Goal: Task Accomplishment & Management: Use online tool/utility

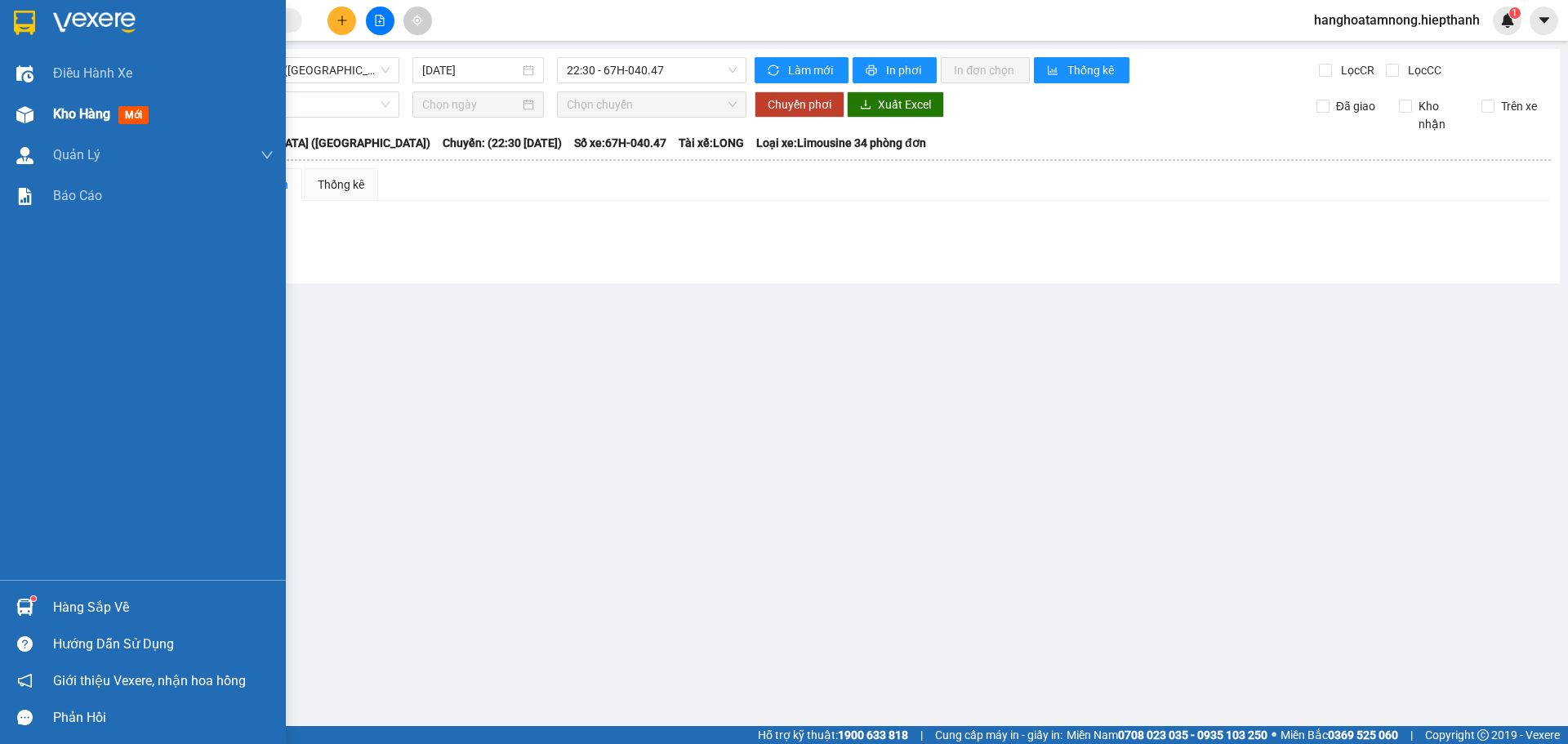
click at [47, 112] on div "Kho hàng mới" at bounding box center [143, 115] width 286 height 41
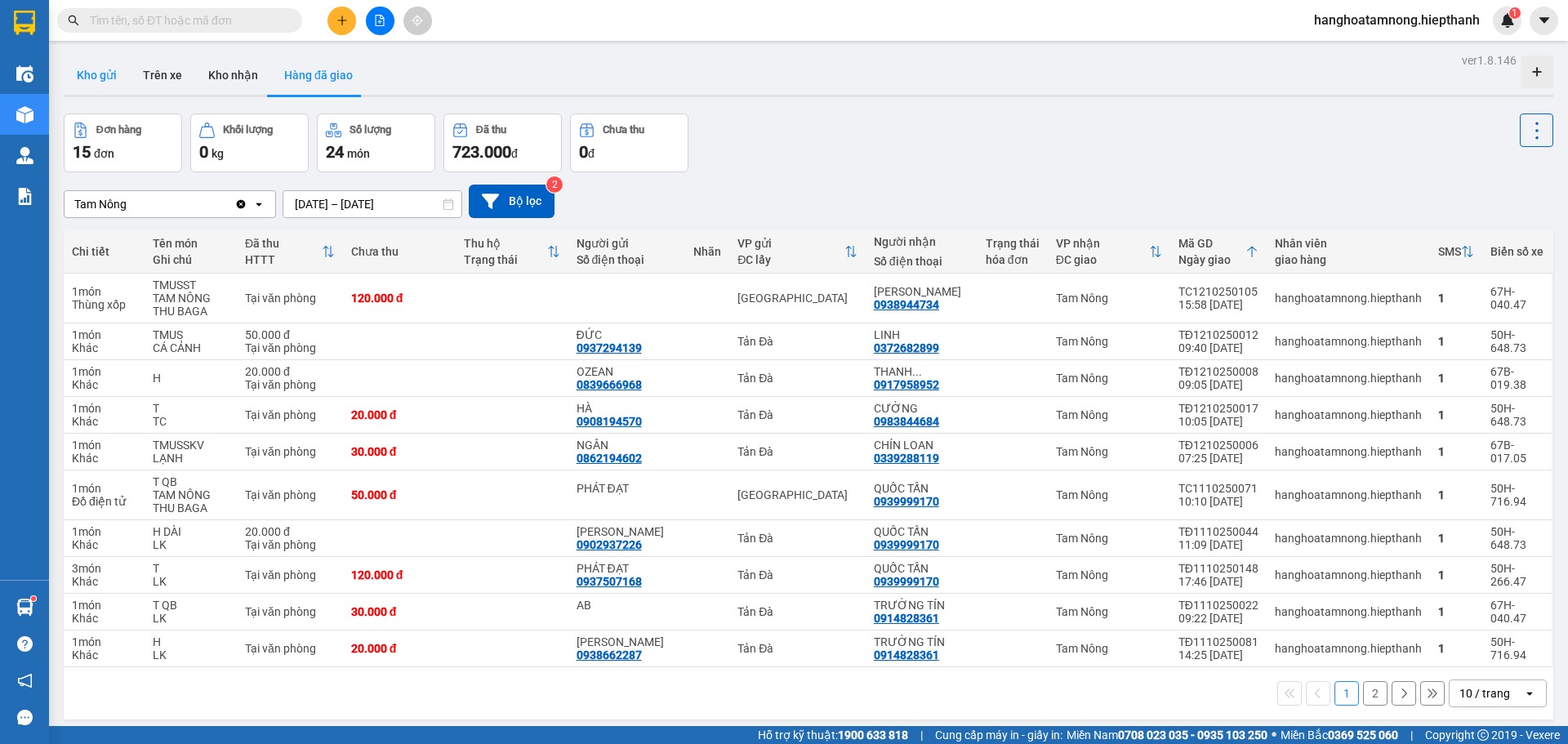
click at [96, 58] on button "Kho gửi" at bounding box center [97, 75] width 67 height 39
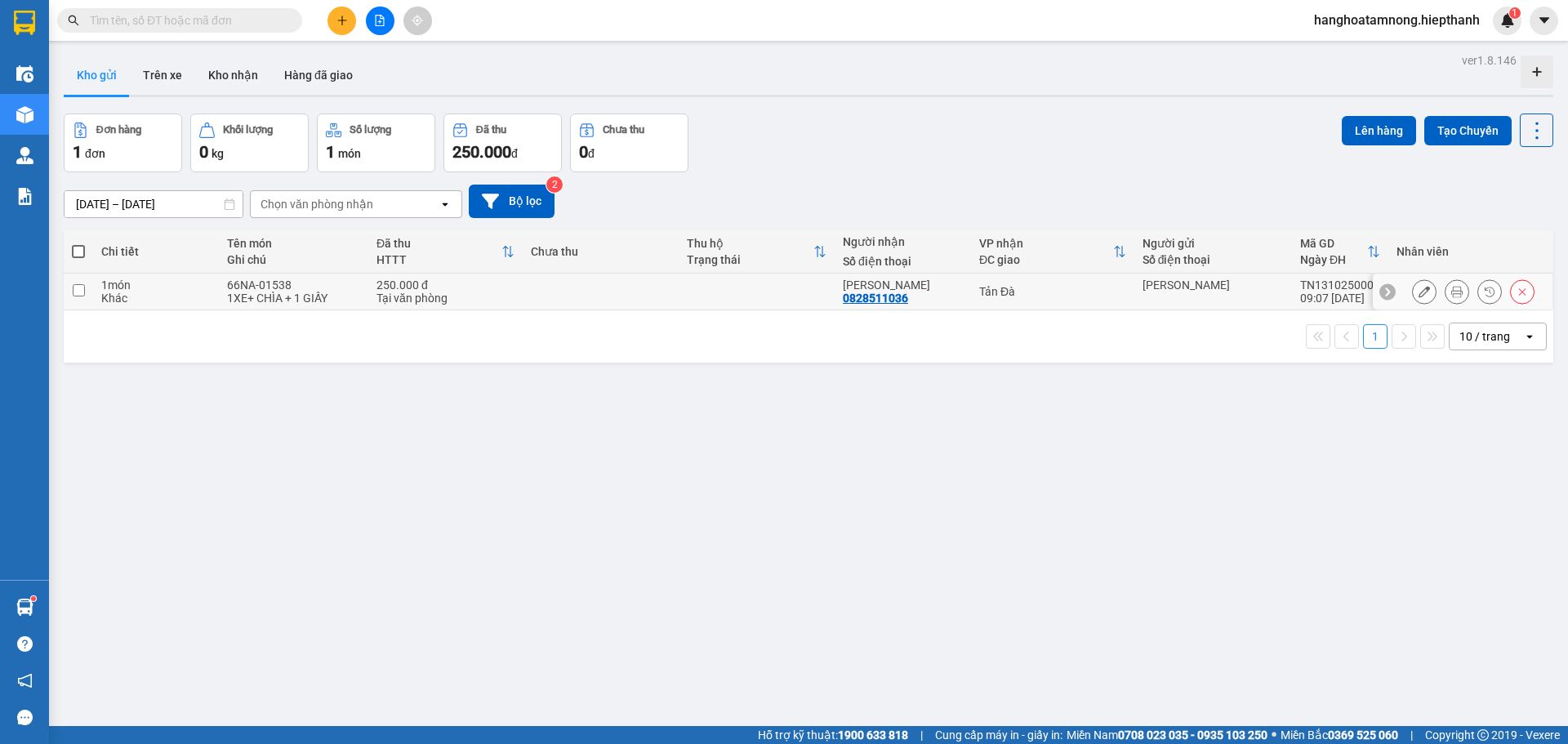
click at [1451, 297] on icon at bounding box center [1457, 292] width 12 height 12
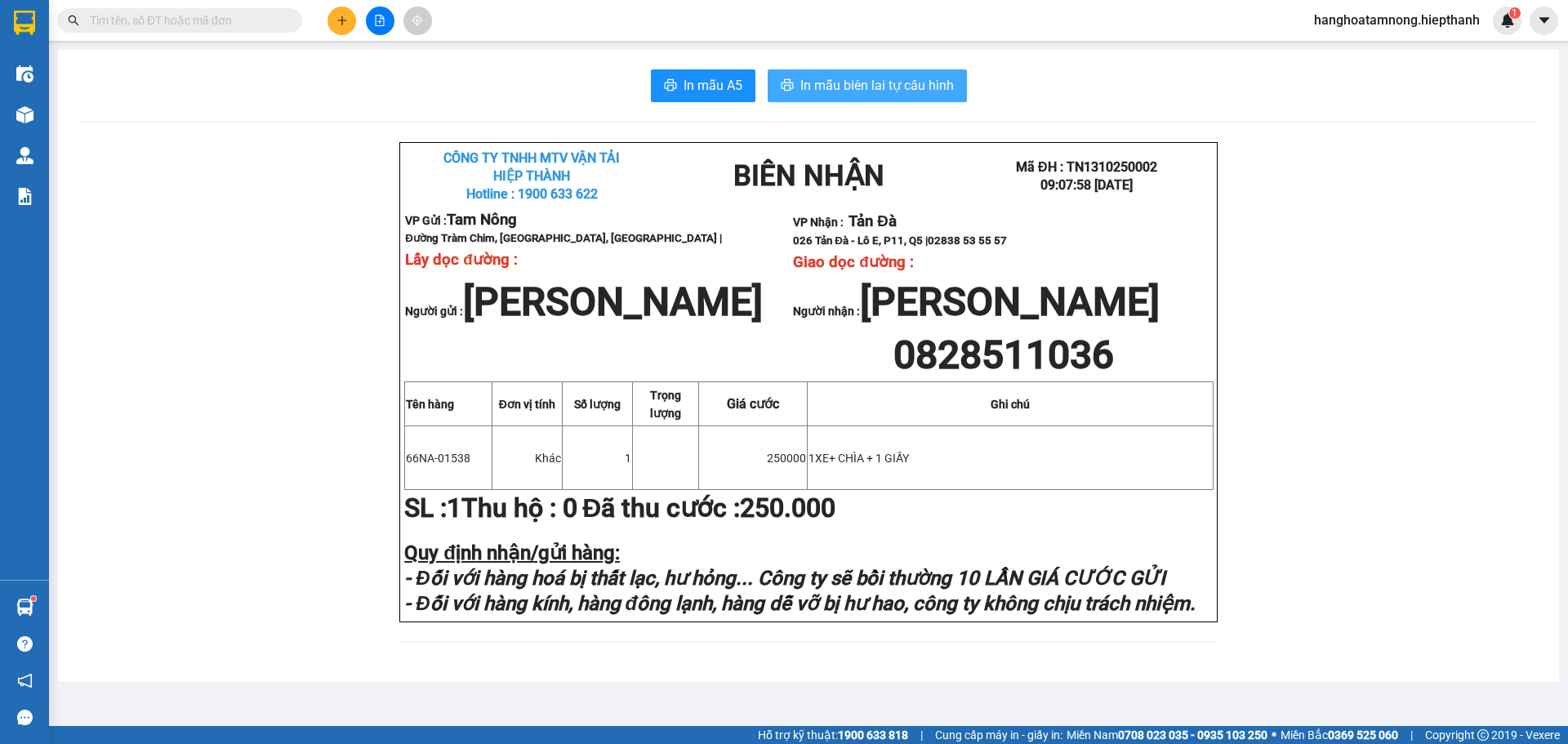
click at [908, 91] on span "In mẫu biên lai tự cấu hình" at bounding box center [877, 85] width 154 height 21
click at [280, 479] on div "CÔNG TY TNHH MTV VẬN TẢI HIỆP THÀNH Hotline : 1900 633 622 BIÊN NHẬN Mã ĐH :…" at bounding box center [808, 401] width 1462 height 520
